Goal: Task Accomplishment & Management: Manage account settings

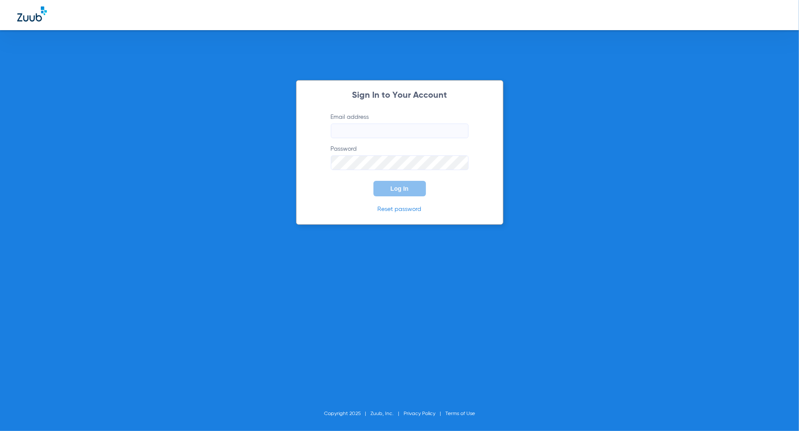
click at [370, 132] on input "Email address" at bounding box center [400, 131] width 138 height 15
type input "[PERSON_NAME][EMAIL_ADDRESS][PERSON_NAME][DOMAIN_NAME]"
click at [409, 188] on button "Log In" at bounding box center [400, 188] width 53 height 15
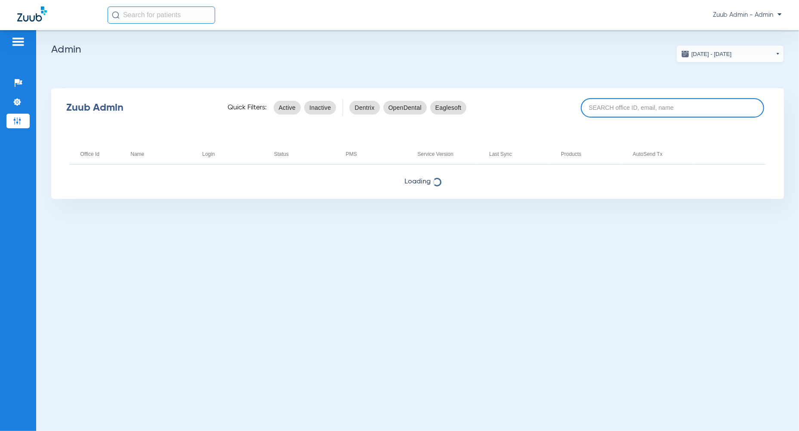
click at [623, 110] on input at bounding box center [672, 107] width 183 height 19
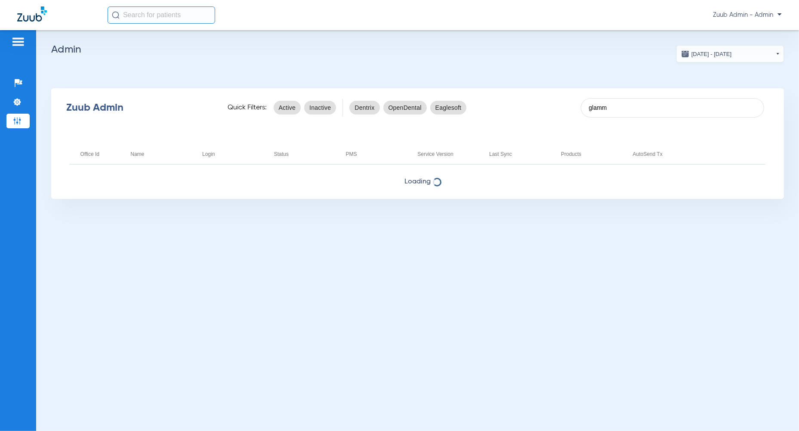
type input "glamm"
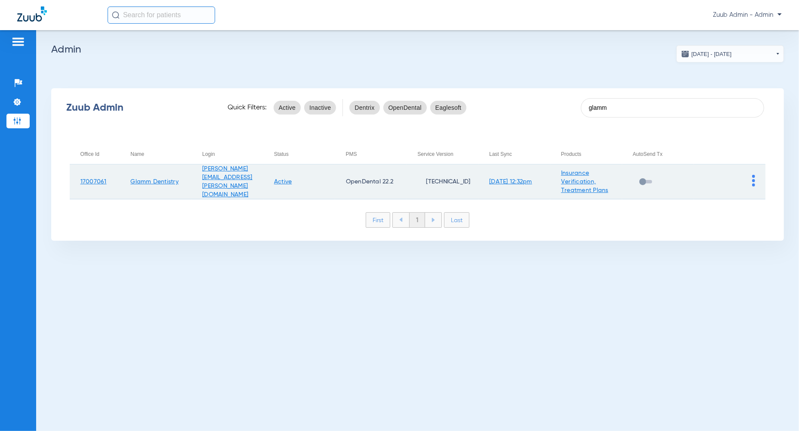
click at [753, 175] on img at bounding box center [753, 181] width 3 height 12
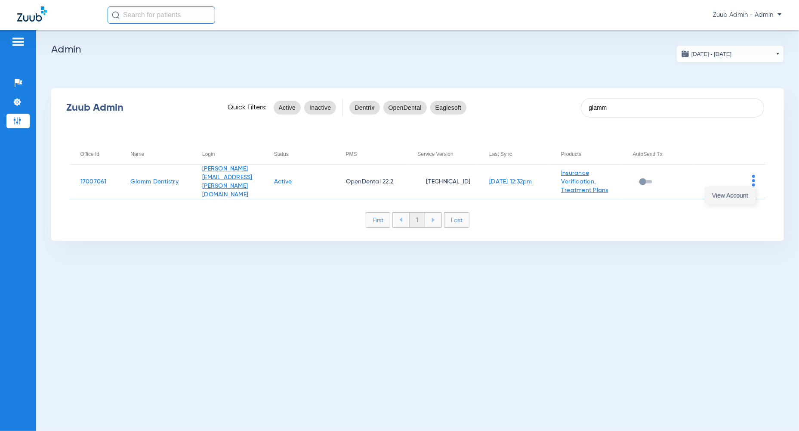
click at [746, 197] on span "View Account" at bounding box center [730, 195] width 36 height 6
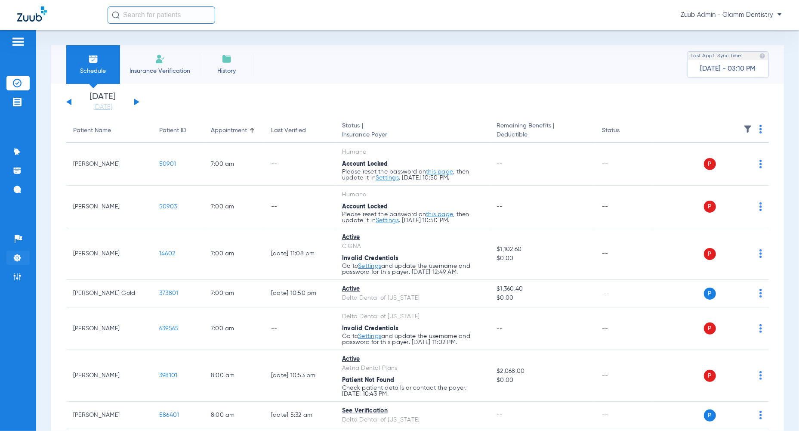
click at [18, 260] on img at bounding box center [17, 257] width 9 height 9
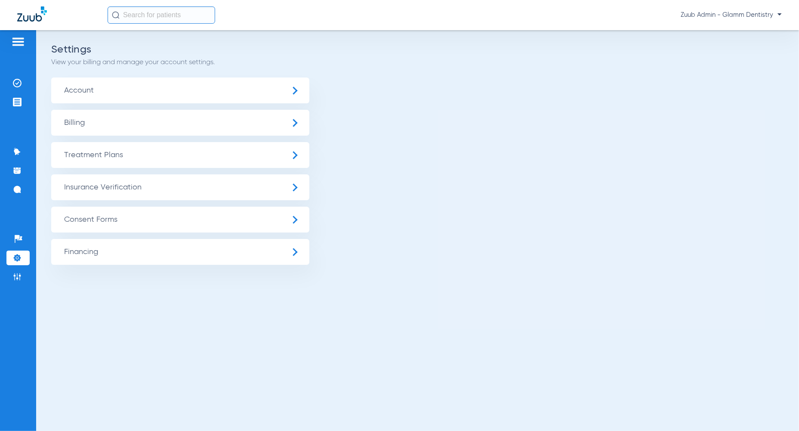
click at [120, 188] on span "Insurance Verification" at bounding box center [180, 187] width 258 height 26
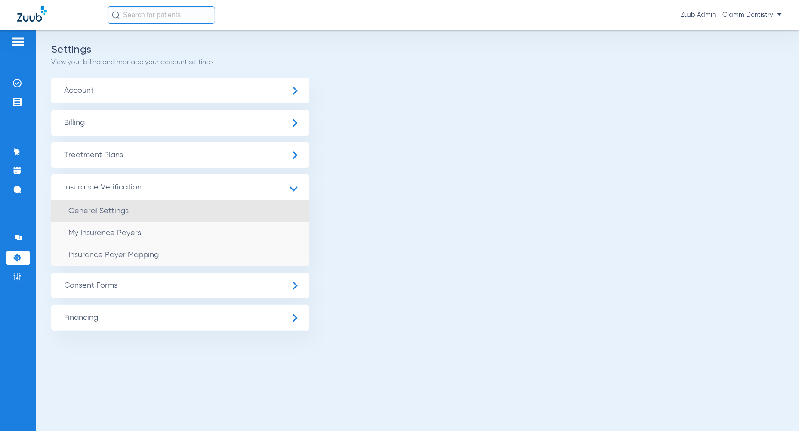
click at [124, 210] on span "General Settings" at bounding box center [98, 211] width 60 height 8
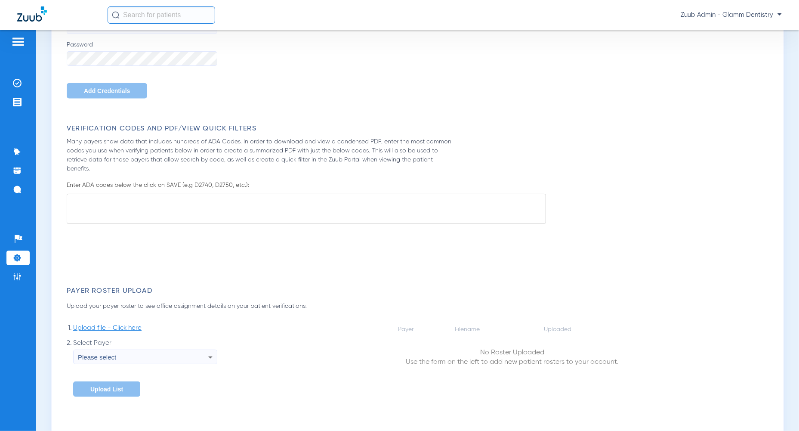
scroll to position [682, 0]
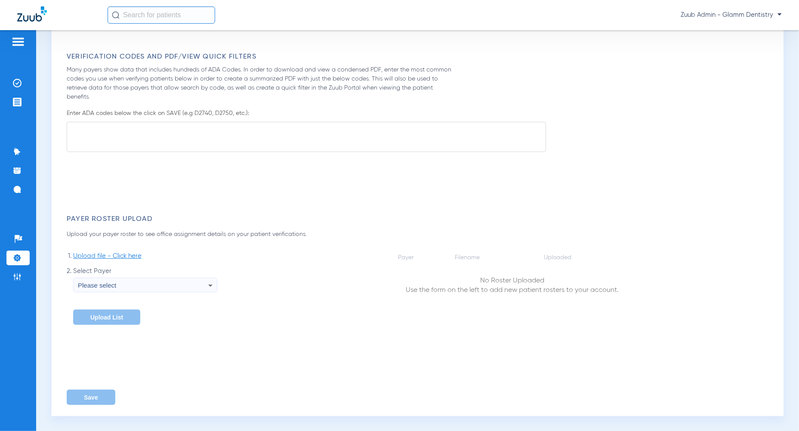
type input "1"
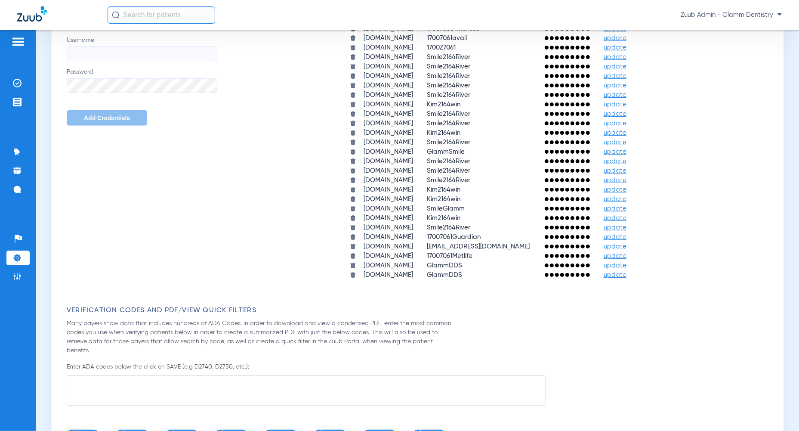
scroll to position [379, 0]
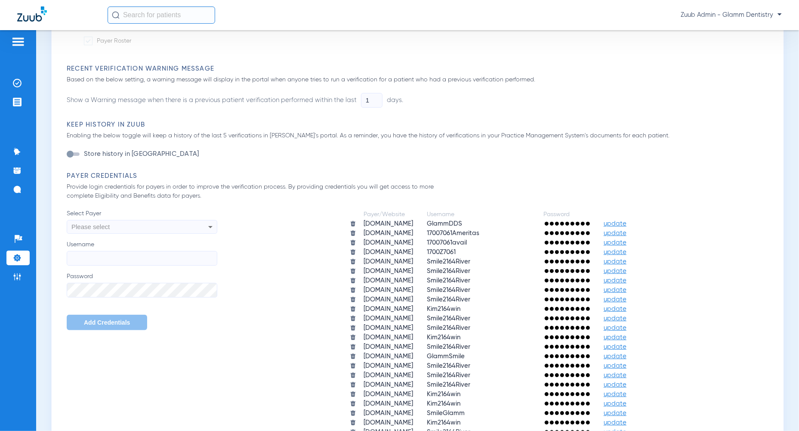
click at [627, 241] on span "update" at bounding box center [615, 242] width 23 height 6
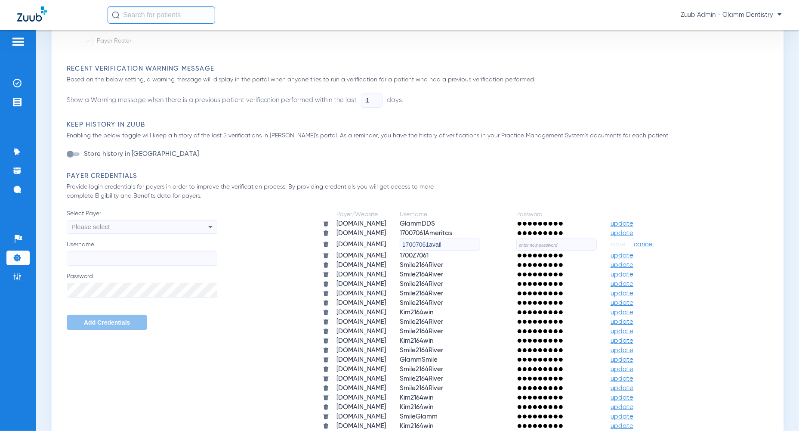
click at [575, 246] on input "text" at bounding box center [556, 244] width 80 height 12
paste input "F2wonEd7Aw4v!"
type input "F2wonEd7Aw4v!"
click at [625, 243] on span "save" at bounding box center [618, 245] width 15 height 8
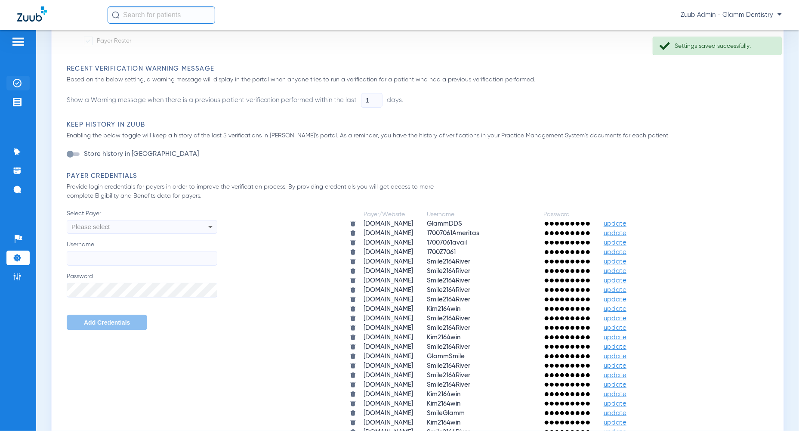
click at [12, 85] on li "Insurance Verification" at bounding box center [17, 83] width 23 height 15
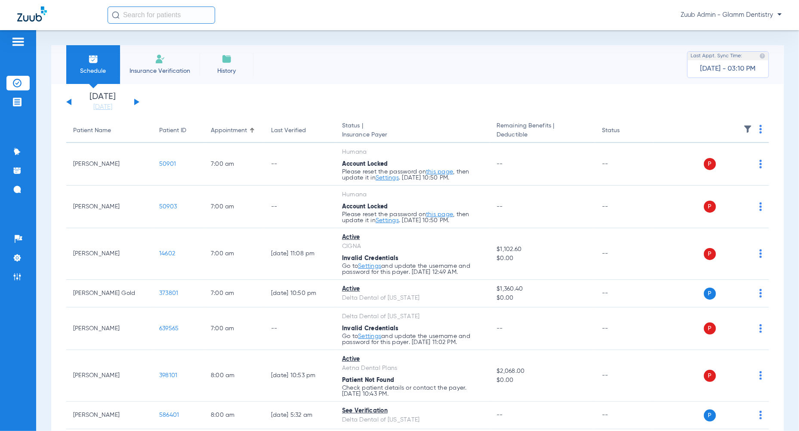
click at [750, 129] on img at bounding box center [748, 129] width 9 height 9
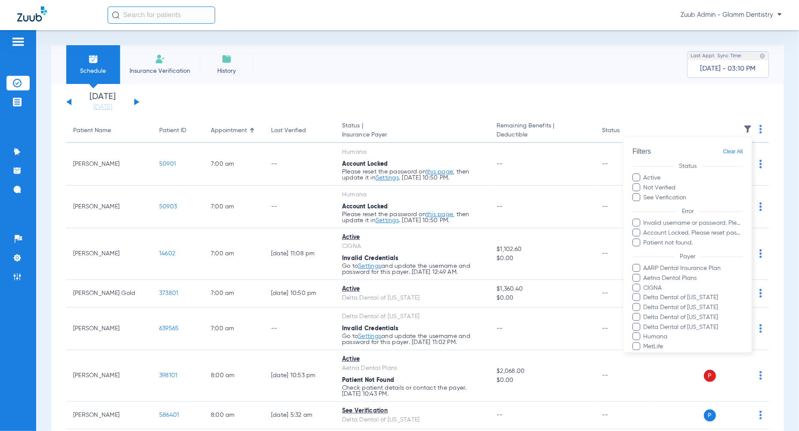
click at [664, 188] on label "Not Verified" at bounding box center [688, 187] width 110 height 9
click at [677, 185] on input "Not Verified" at bounding box center [677, 185] width 0 height 0
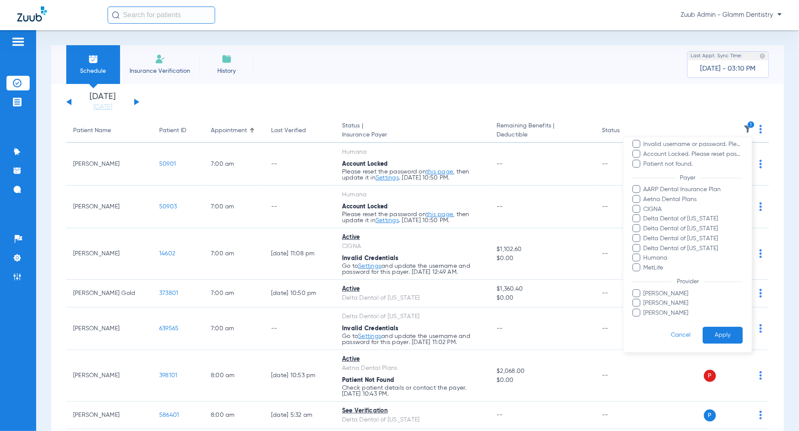
click at [721, 334] on button "Apply" at bounding box center [723, 335] width 40 height 17
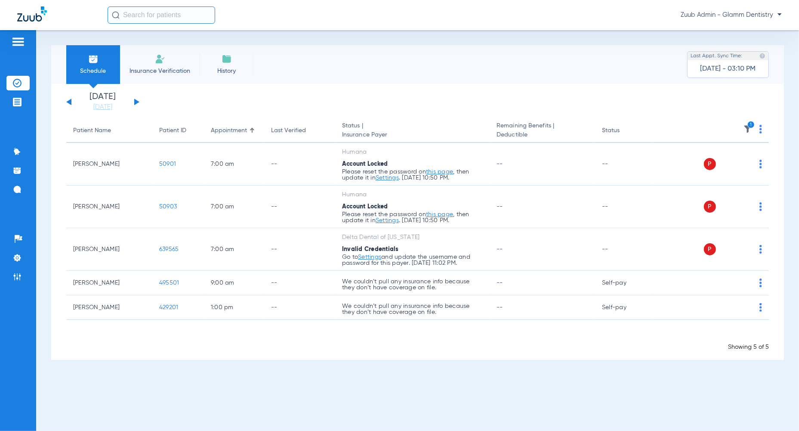
click at [760, 130] on img at bounding box center [761, 129] width 3 height 9
click at [749, 161] on span "Verify All" at bounding box center [730, 163] width 52 height 6
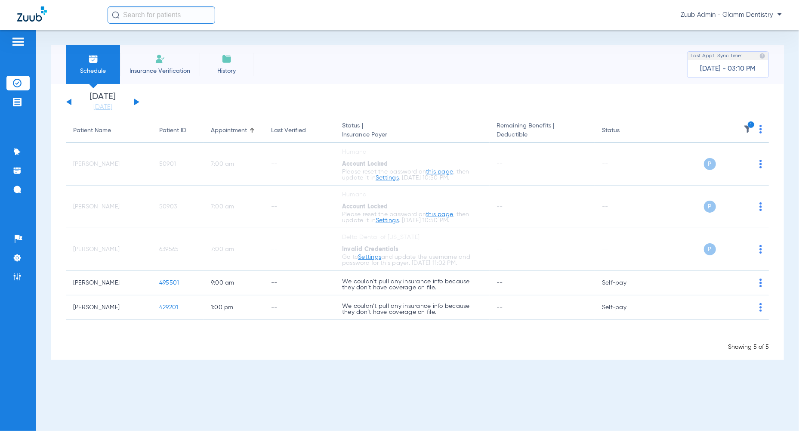
click at [752, 127] on icon "1" at bounding box center [752, 125] width 8 height 8
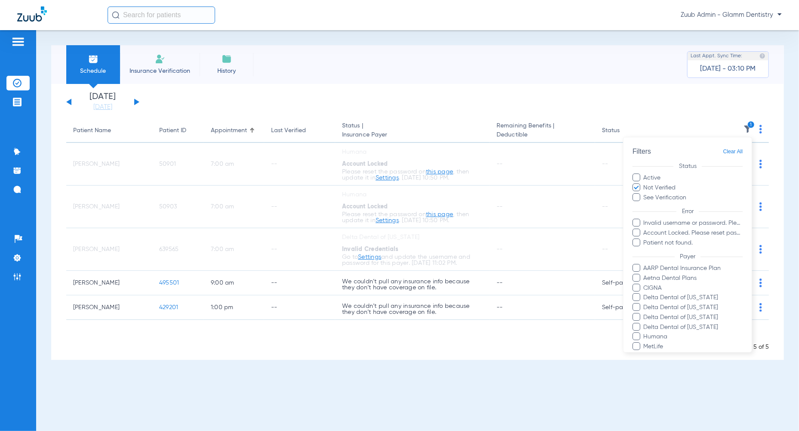
click at [733, 151] on span "Clear All" at bounding box center [733, 151] width 20 height 11
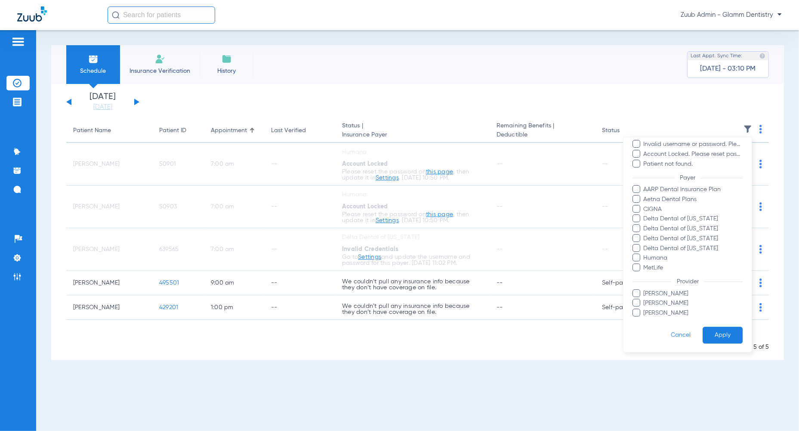
click at [722, 334] on button "Apply" at bounding box center [723, 335] width 40 height 17
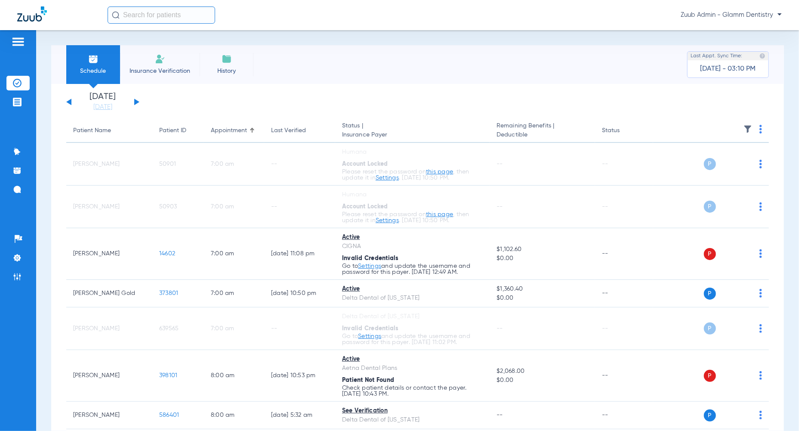
click at [136, 104] on div "[DATE] [DATE] [DATE] [DATE] [DATE] [DATE] [DATE] [DATE] [DATE] [DATE] [DATE] [D…" at bounding box center [102, 102] width 73 height 19
click at [136, 102] on button at bounding box center [136, 102] width 5 height 6
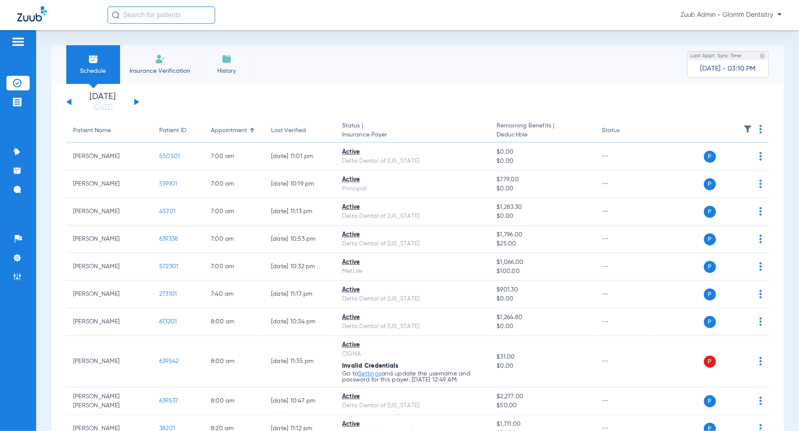
click at [134, 102] on button at bounding box center [136, 102] width 5 height 6
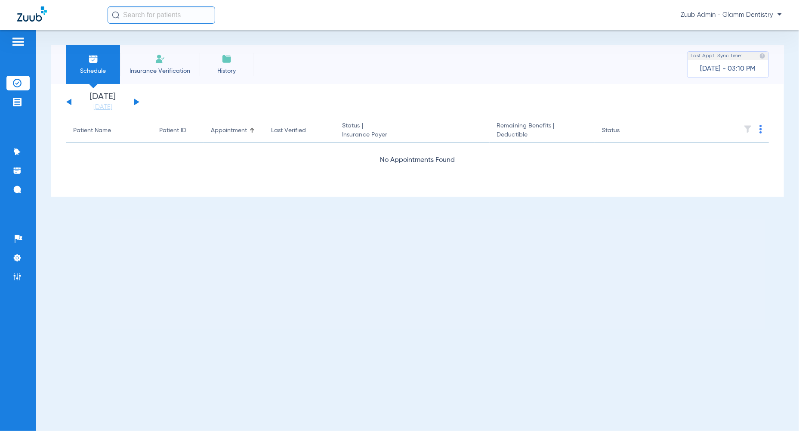
click at [134, 102] on button at bounding box center [136, 102] width 5 height 6
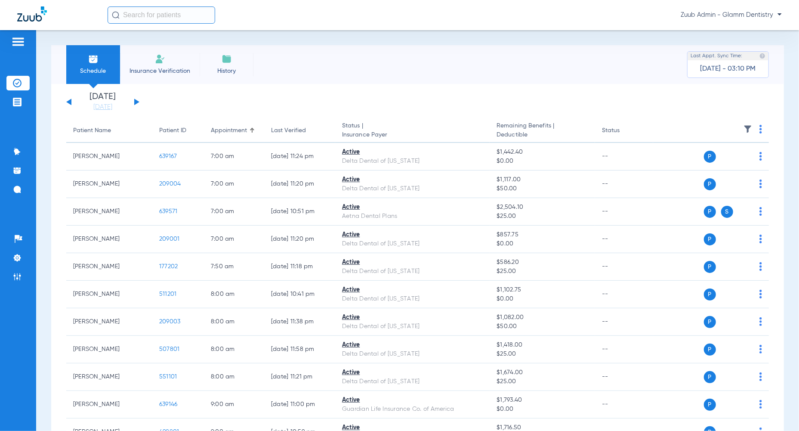
click at [135, 103] on button at bounding box center [136, 102] width 5 height 6
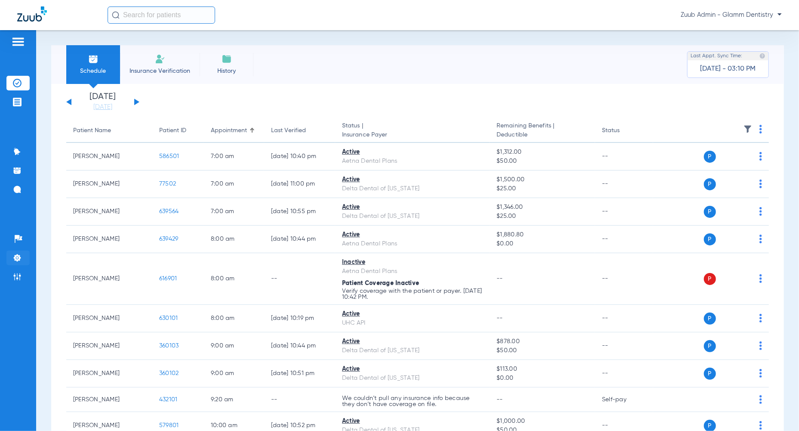
click at [13, 259] on img at bounding box center [17, 257] width 9 height 9
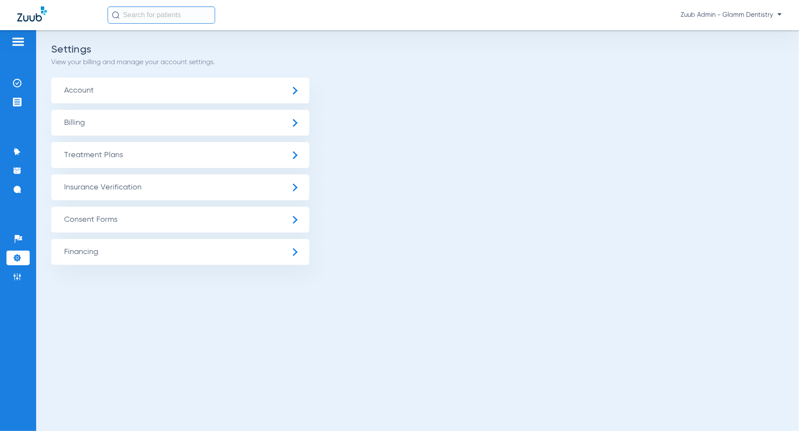
click at [99, 184] on span "Insurance Verification" at bounding box center [180, 187] width 258 height 26
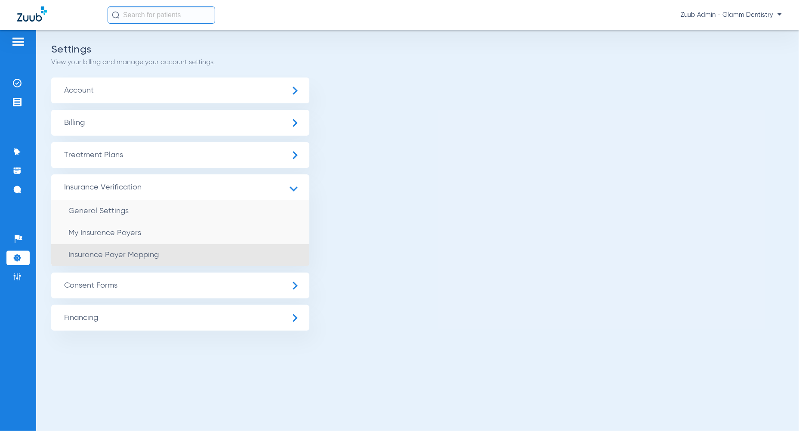
click at [114, 252] on span "Insurance Payer Mapping" at bounding box center [113, 255] width 90 height 8
